Goal: Task Accomplishment & Management: Use online tool/utility

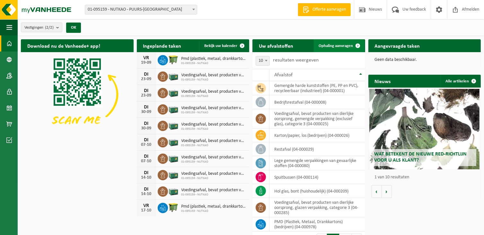
click at [341, 45] on span "Ophaling aanvragen" at bounding box center [336, 46] width 34 height 4
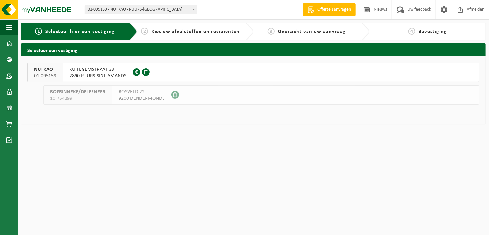
click at [190, 69] on button "NUTKAO 01-095159 [STREET_ADDRESS] 0412.757.764" at bounding box center [253, 72] width 452 height 19
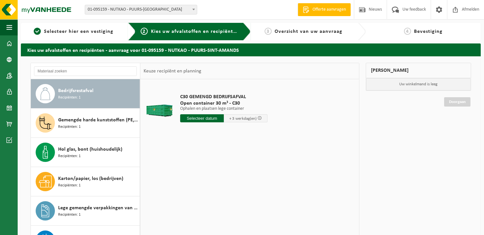
click at [106, 93] on div "Bedrijfsrestafval Recipiënten: 1" at bounding box center [98, 93] width 80 height 19
click at [209, 119] on input "text" at bounding box center [202, 118] width 44 height 8
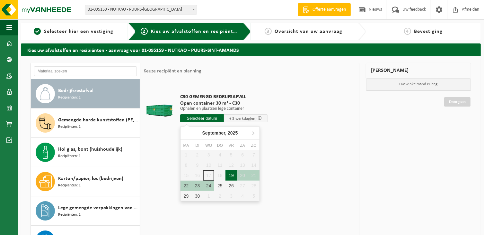
click at [232, 173] on div "19" at bounding box center [231, 175] width 11 height 10
type input "Van 2025-09-19"
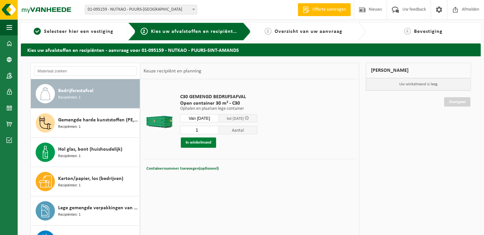
click at [206, 140] on button "In winkelmand" at bounding box center [198, 142] width 35 height 10
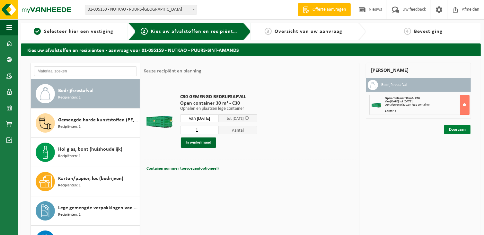
click at [458, 128] on link "Doorgaan" at bounding box center [457, 129] width 26 height 9
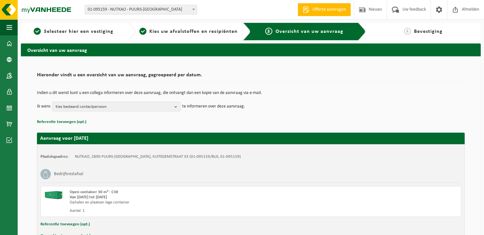
scroll to position [40, 0]
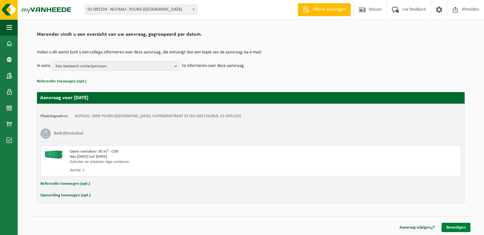
click at [452, 227] on link "Bevestigen" at bounding box center [456, 226] width 29 height 9
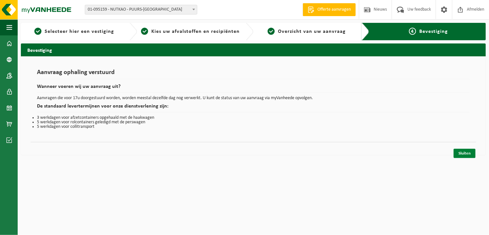
click at [467, 154] on link "Sluiten" at bounding box center [465, 152] width 22 height 9
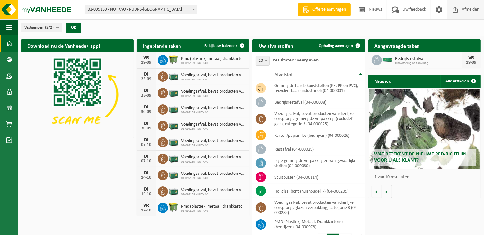
click at [475, 8] on span "Afmelden" at bounding box center [470, 9] width 21 height 19
